Goal: Information Seeking & Learning: Find contact information

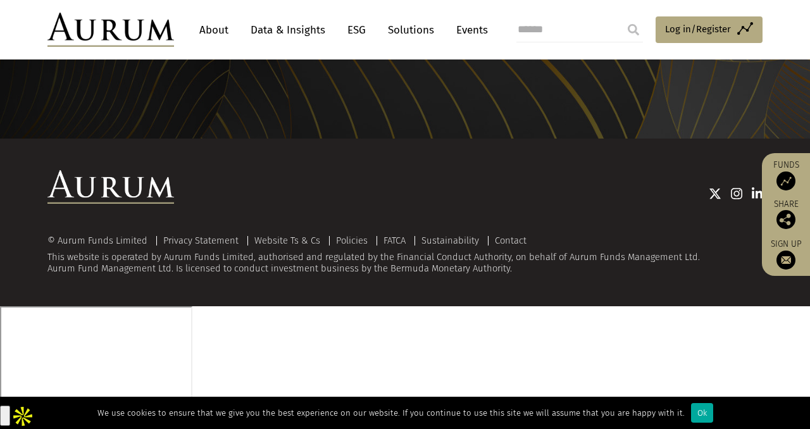
scroll to position [1667, 0]
click at [713, 406] on div "Ok" at bounding box center [702, 413] width 22 height 20
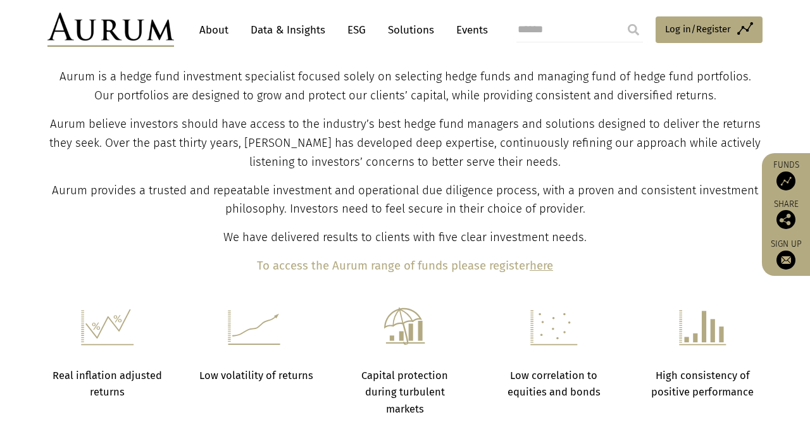
scroll to position [0, 0]
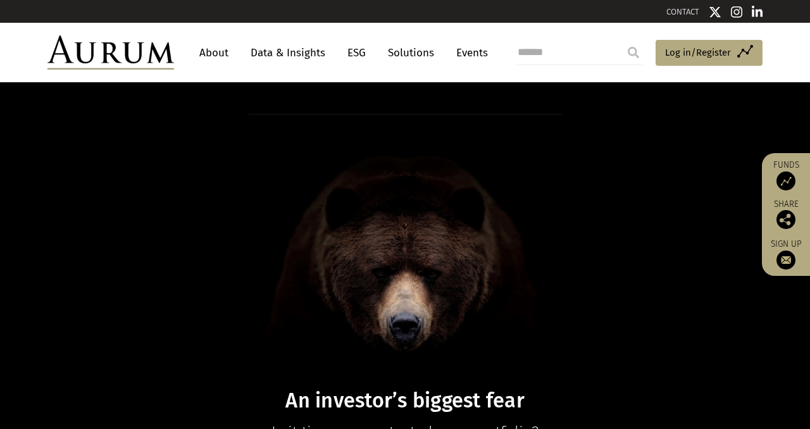
click at [225, 54] on link "About" at bounding box center [214, 52] width 42 height 23
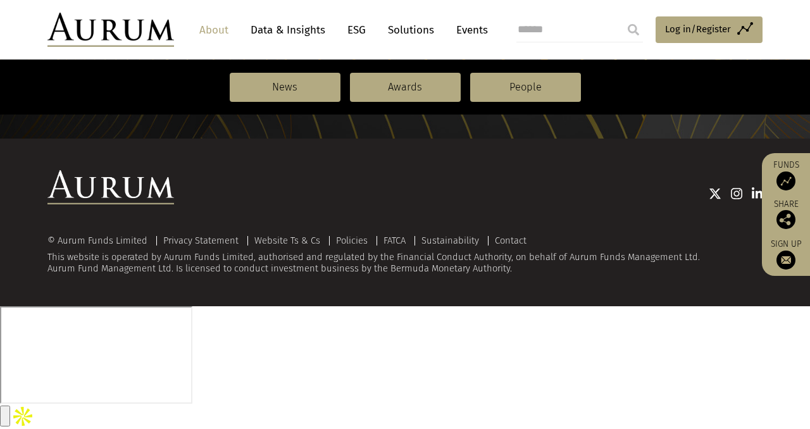
scroll to position [1856, 0]
click at [440, 31] on link "Solutions" at bounding box center [411, 29] width 59 height 23
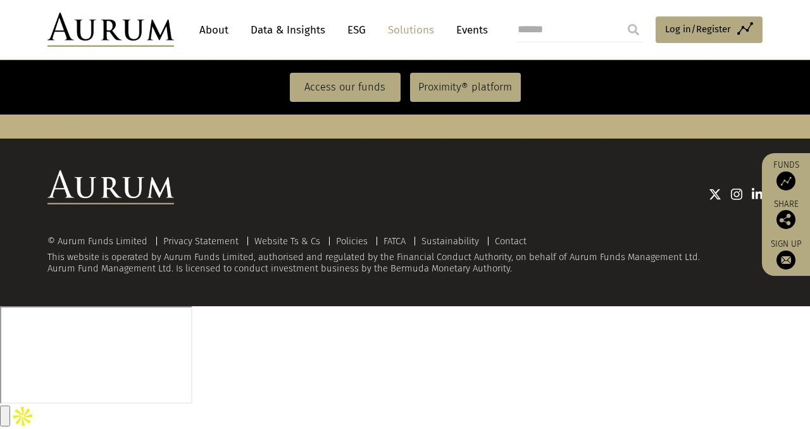
scroll to position [3872, 0]
click at [526, 247] on link "Contact" at bounding box center [511, 240] width 32 height 11
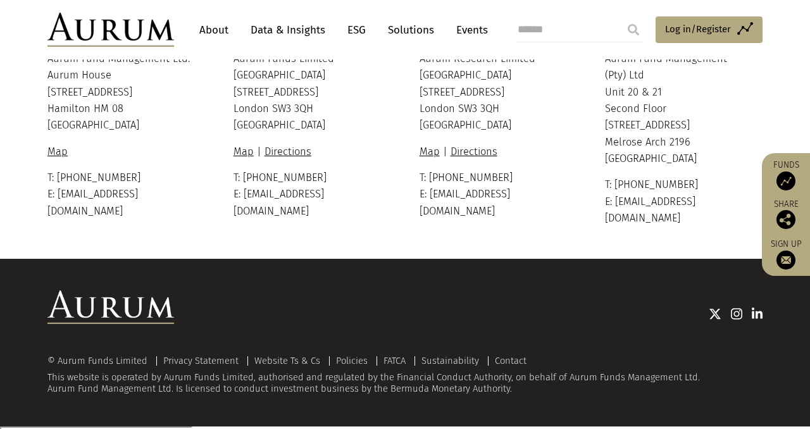
scroll to position [400, 0]
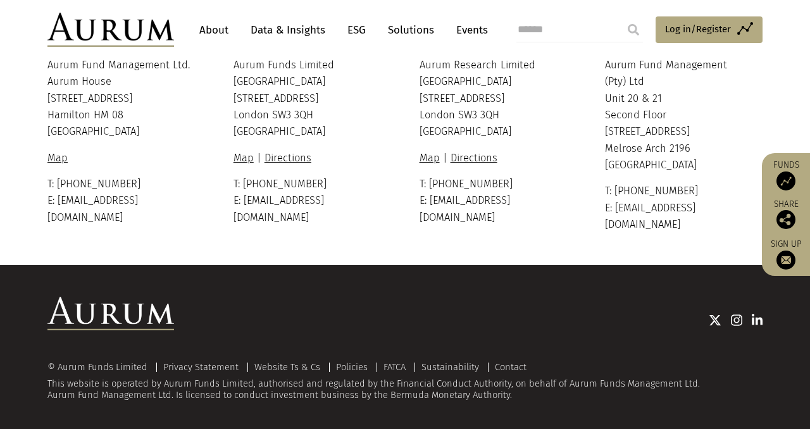
click at [0, 428] on div at bounding box center [0, 433] width 0 height 0
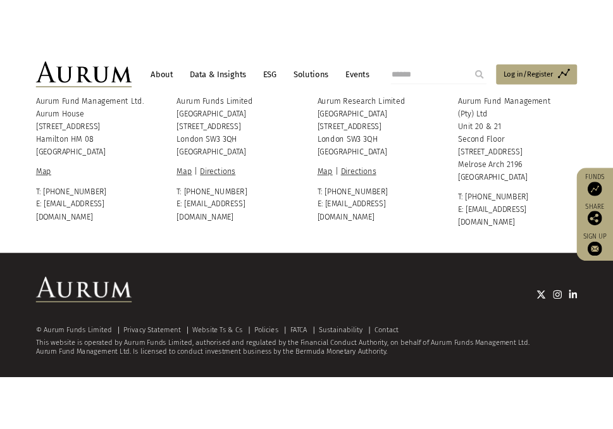
scroll to position [401, 0]
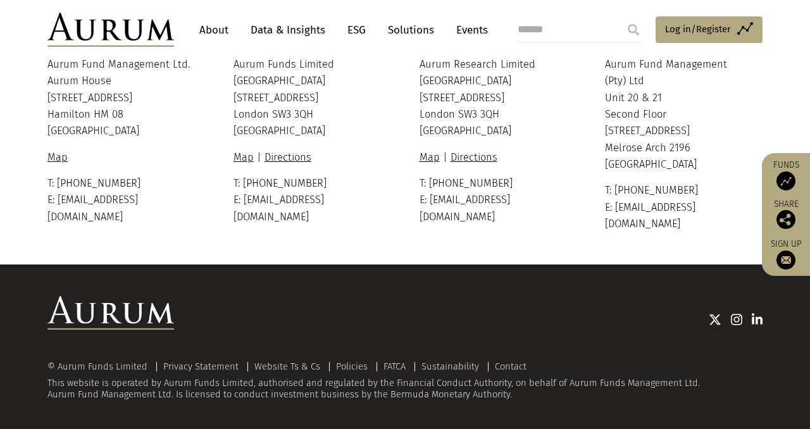
click at [0, 428] on div at bounding box center [0, 432] width 0 height 0
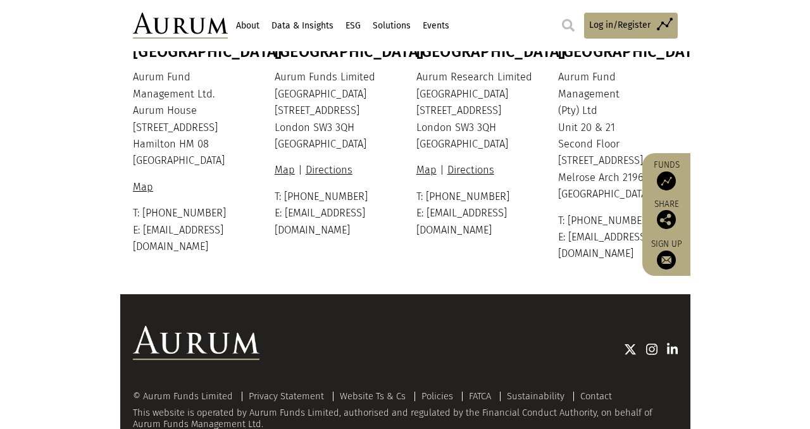
scroll to position [376, 0]
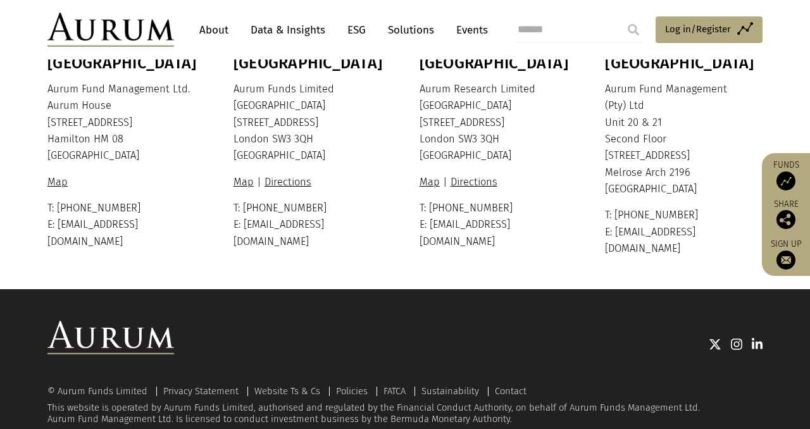
drag, startPoint x: 601, startPoint y: 190, endPoint x: 697, endPoint y: 206, distance: 96.8
click at [697, 207] on div "Bermuda Aurum Fund Management Ltd. Aurum House 35 Richmond Road Hamilton HM 08 …" at bounding box center [405, 155] width 740 height 203
click at [696, 197] on p "Aurum Fund Management (Pty) Ltd Unit 20 & 21 Second Floor 1 Melrose Boulevard M…" at bounding box center [682, 139] width 154 height 117
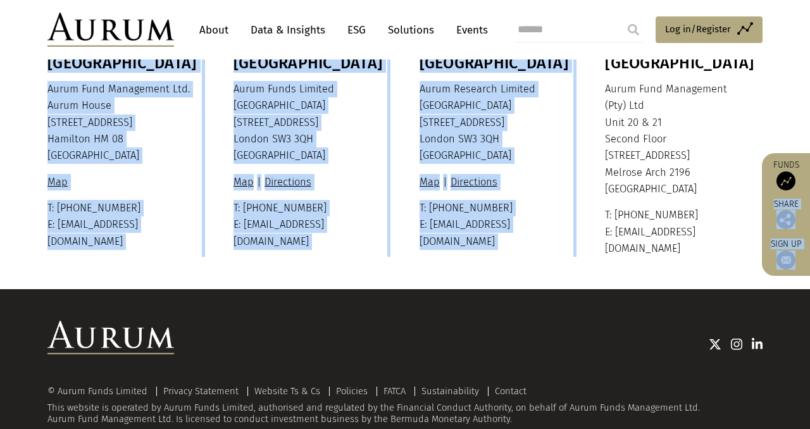
drag, startPoint x: 606, startPoint y: 194, endPoint x: 761, endPoint y: 197, distance: 155.0
click at [761, 197] on div "CONTACT About Data & Insights ESG Solutions Events Access Funds Log in/Register…" at bounding box center [405, 40] width 810 height 833
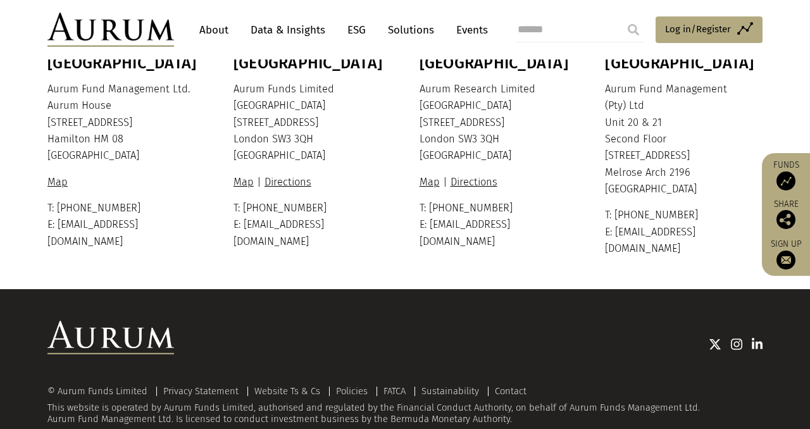
click at [715, 194] on p "Aurum Fund Management (Pty) Ltd Unit 20 & 21 Second Floor 1 Melrose Boulevard M…" at bounding box center [682, 139] width 154 height 117
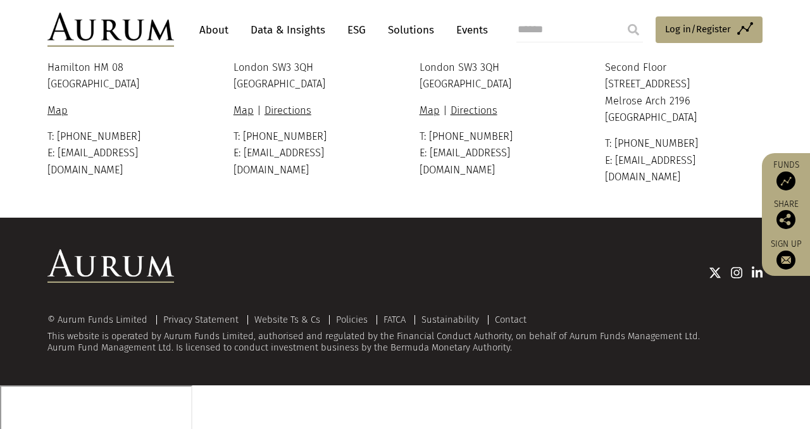
scroll to position [599, 0]
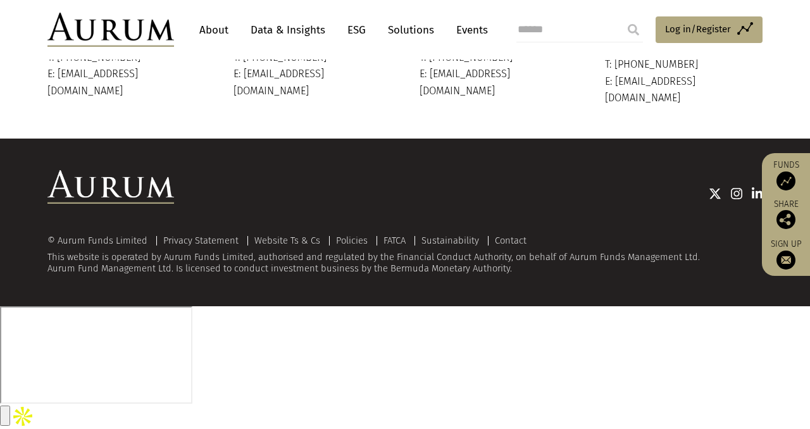
click at [0, 306] on div at bounding box center [0, 306] width 0 height 0
click at [10, 406] on input "button" at bounding box center [5, 416] width 10 height 20
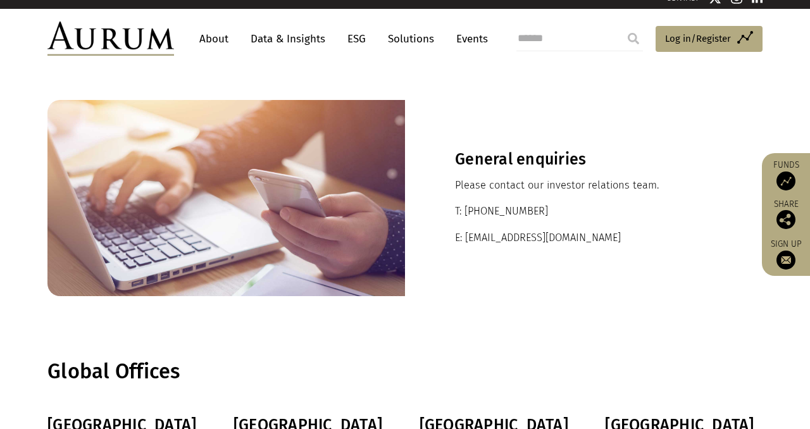
scroll to position [18, 0]
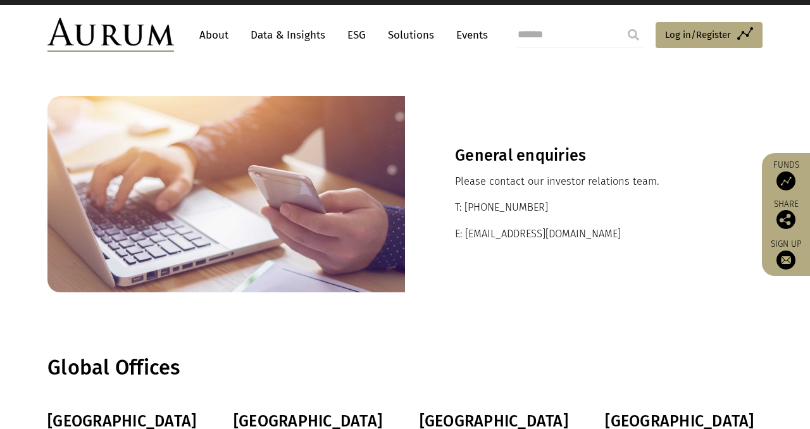
click at [225, 38] on link "About" at bounding box center [214, 34] width 42 height 23
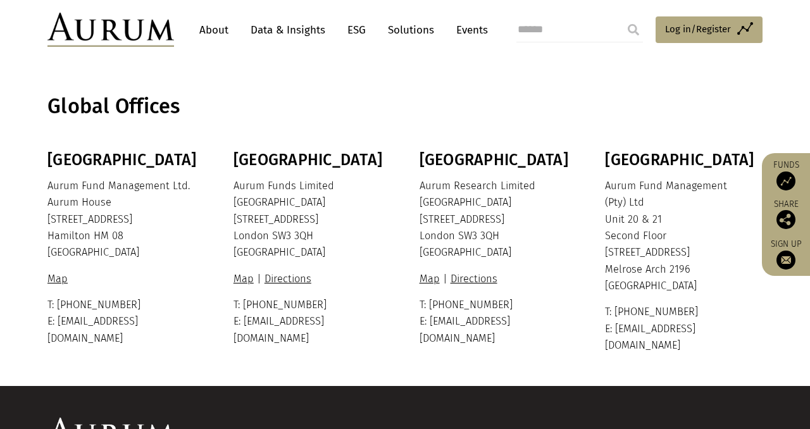
scroll to position [285, 0]
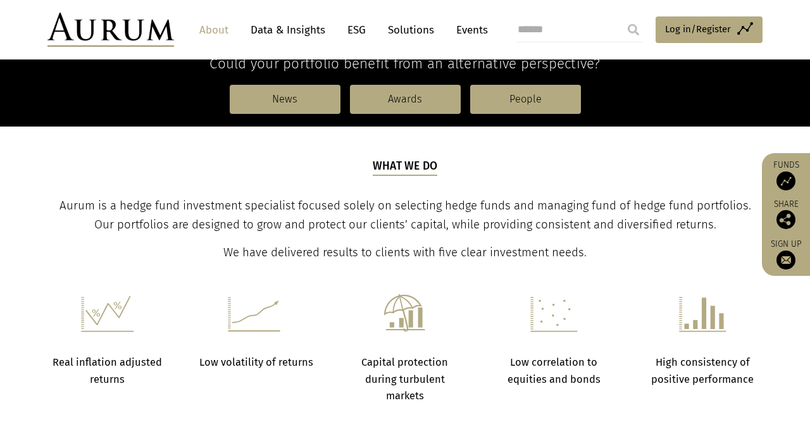
scroll to position [344, 0]
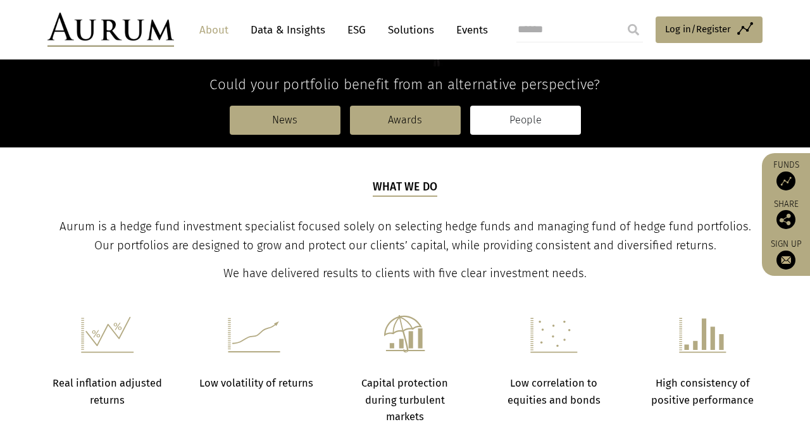
click at [528, 135] on link "People" at bounding box center [525, 120] width 111 height 29
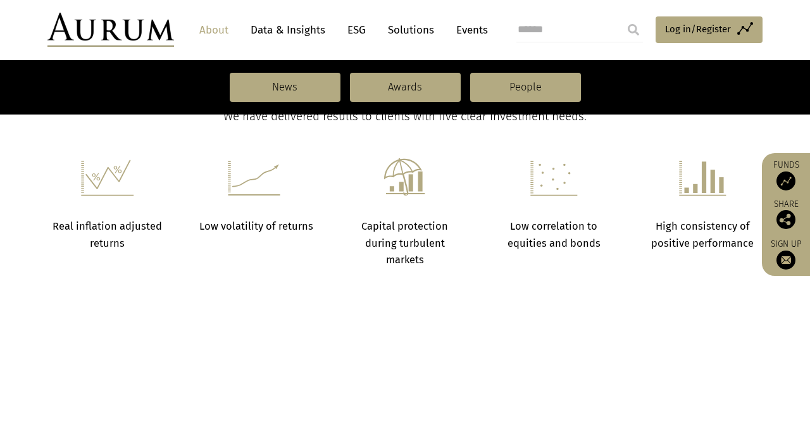
scroll to position [562, 0]
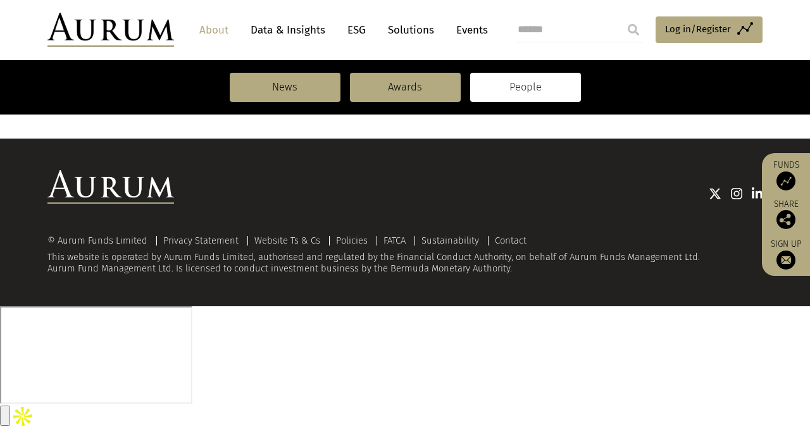
scroll to position [1846, 0]
click at [242, 87] on div "Read more" at bounding box center [277, 78] width 230 height 16
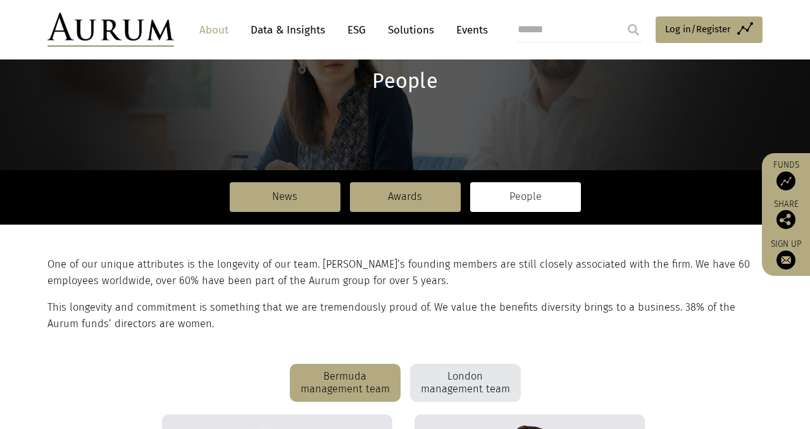
scroll to position [0, 0]
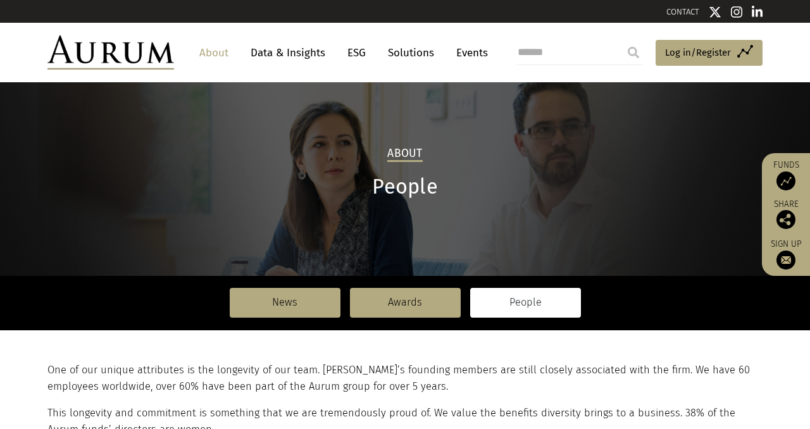
click at [406, 65] on ul "About Data & Insights ESG Solutions Events" at bounding box center [350, 52] width 314 height 23
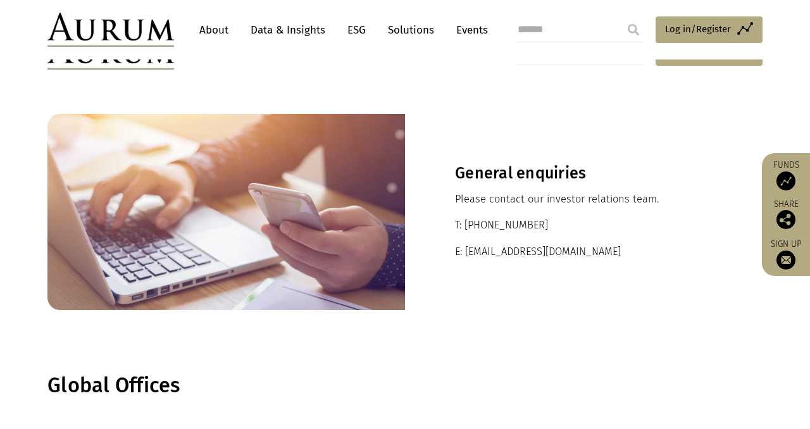
scroll to position [285, 0]
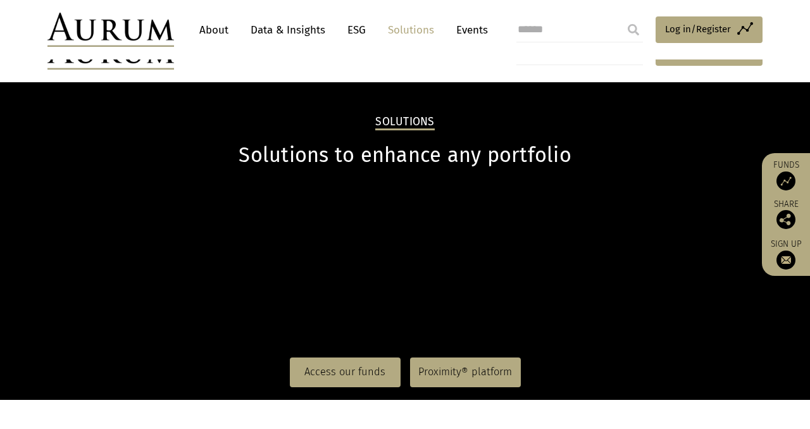
scroll to position [3872, 0]
